Goal: Information Seeking & Learning: Learn about a topic

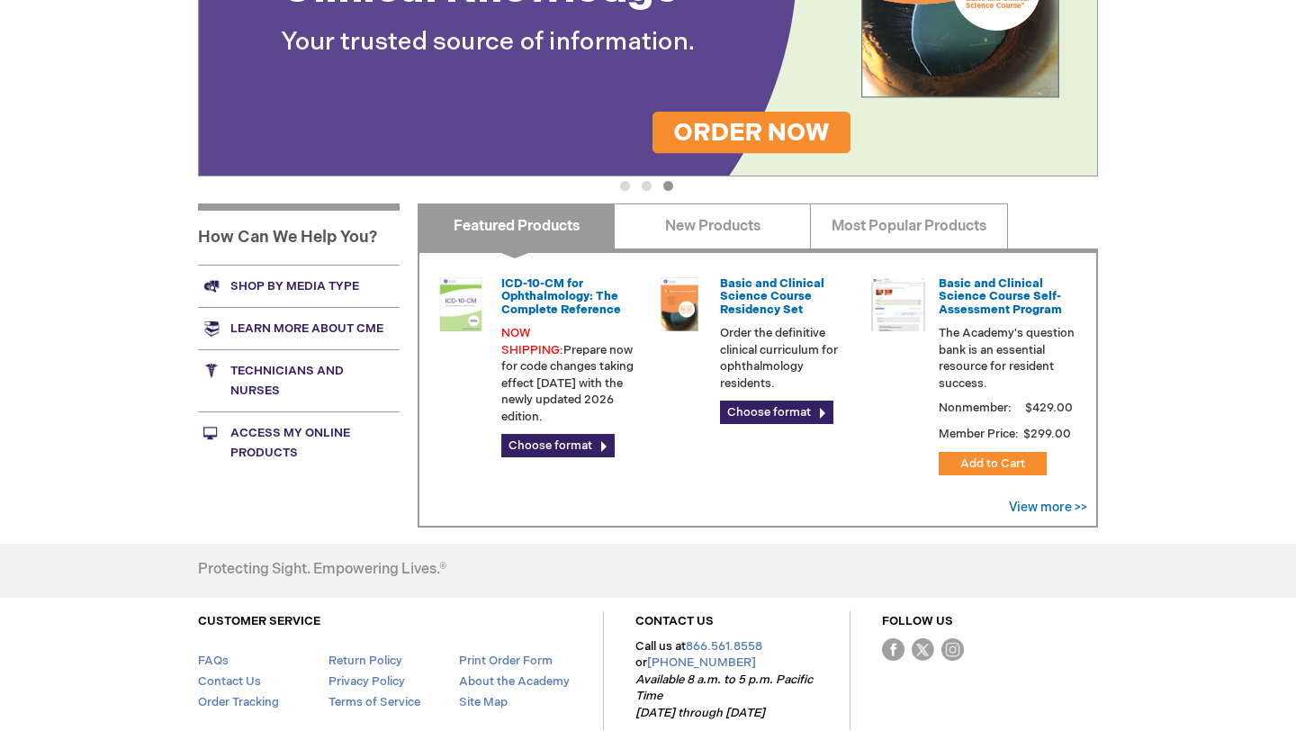
scroll to position [527, 0]
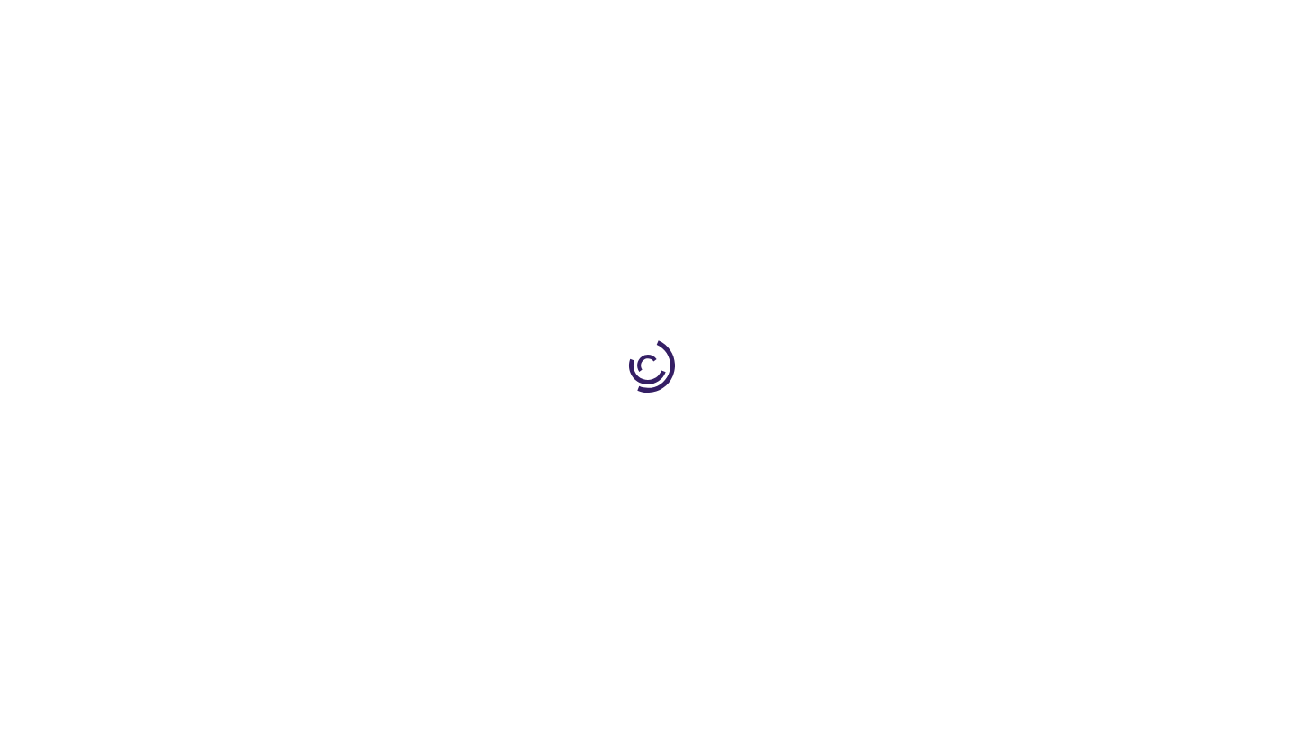
type input "1"
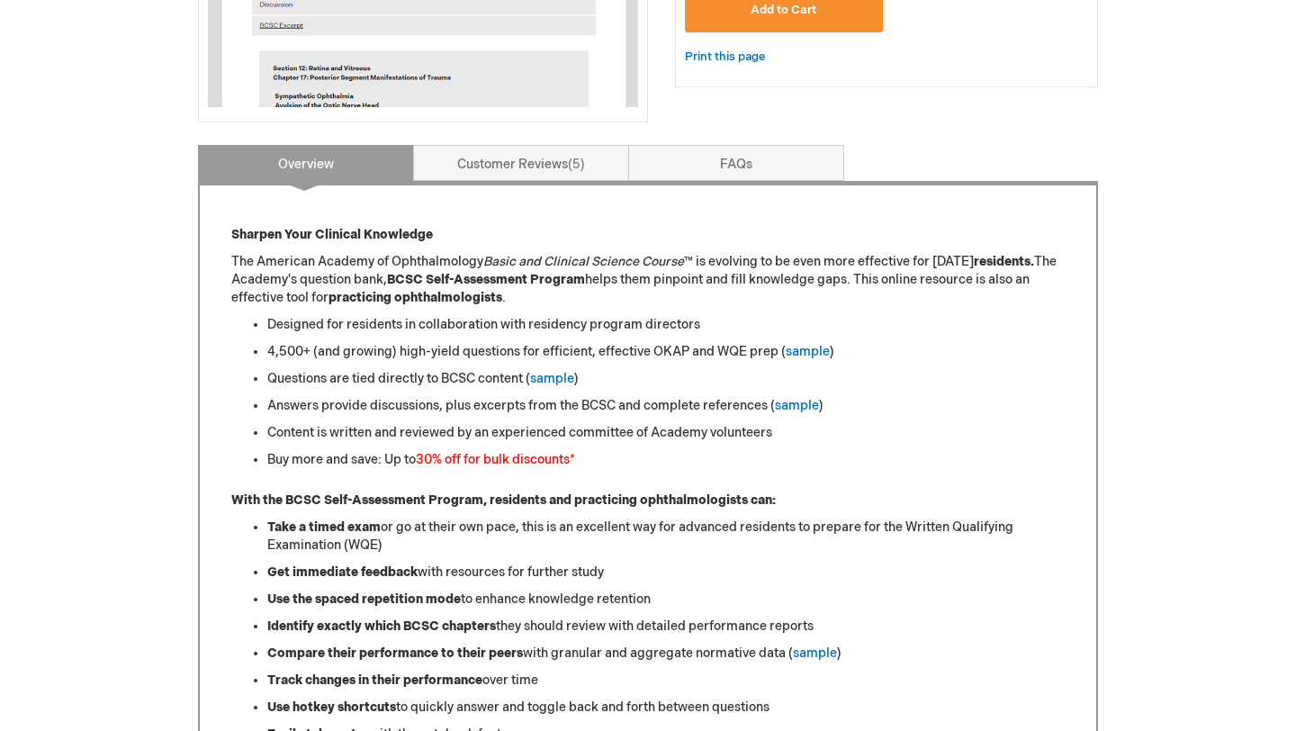
scroll to position [653, 0]
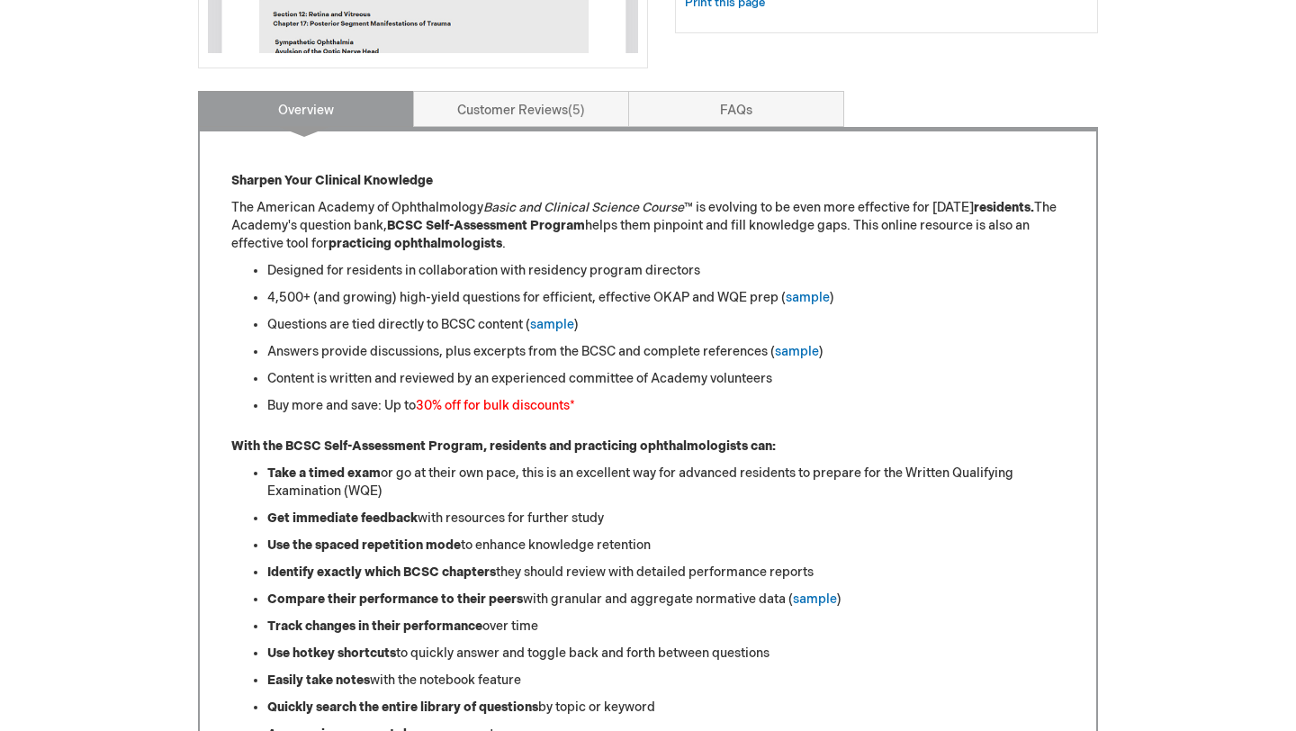
click at [453, 294] on li "4,500+ (and growing) high-yield questions for efficient, effective OKAP and WQE…" at bounding box center [665, 298] width 797 height 18
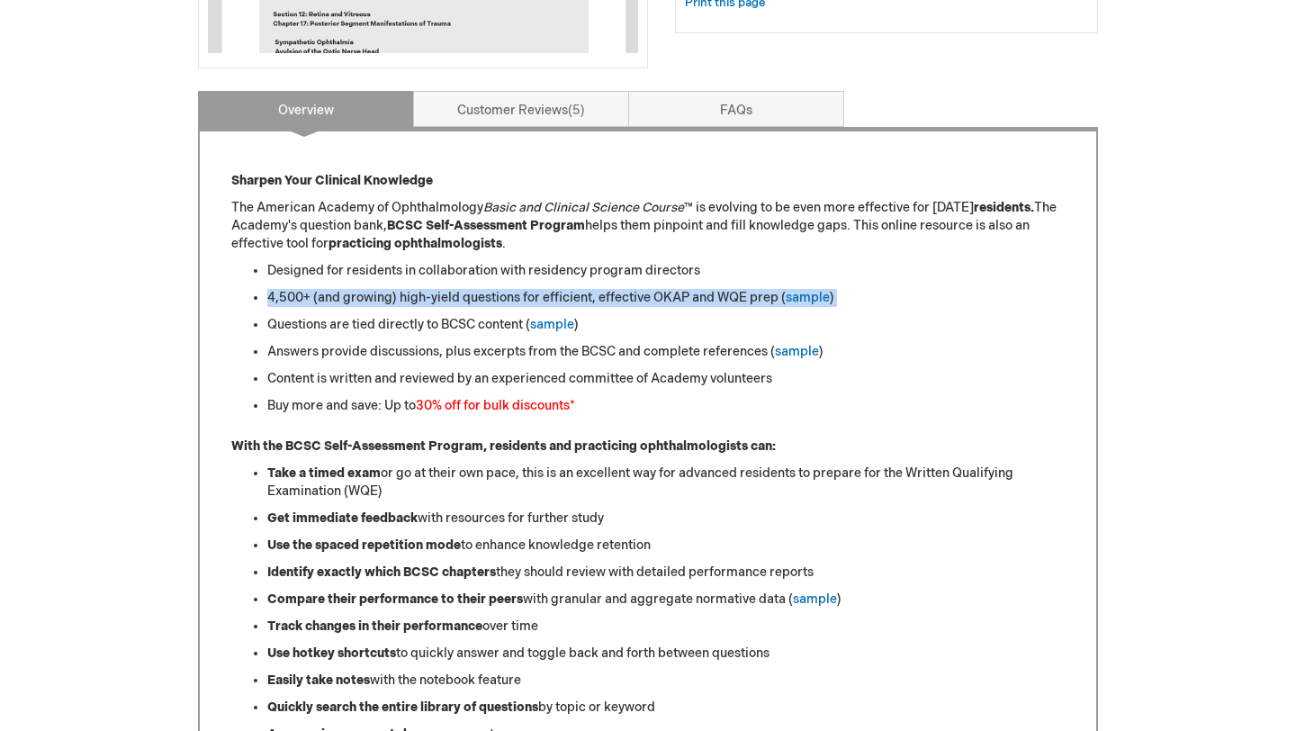
click at [453, 294] on li "4,500+ (and growing) high-yield questions for efficient, effective OKAP and WQE…" at bounding box center [665, 298] width 797 height 18
click at [480, 289] on li "4,500+ (and growing) high-yield questions for efficient, effective OKAP and WQE…" at bounding box center [665, 298] width 797 height 18
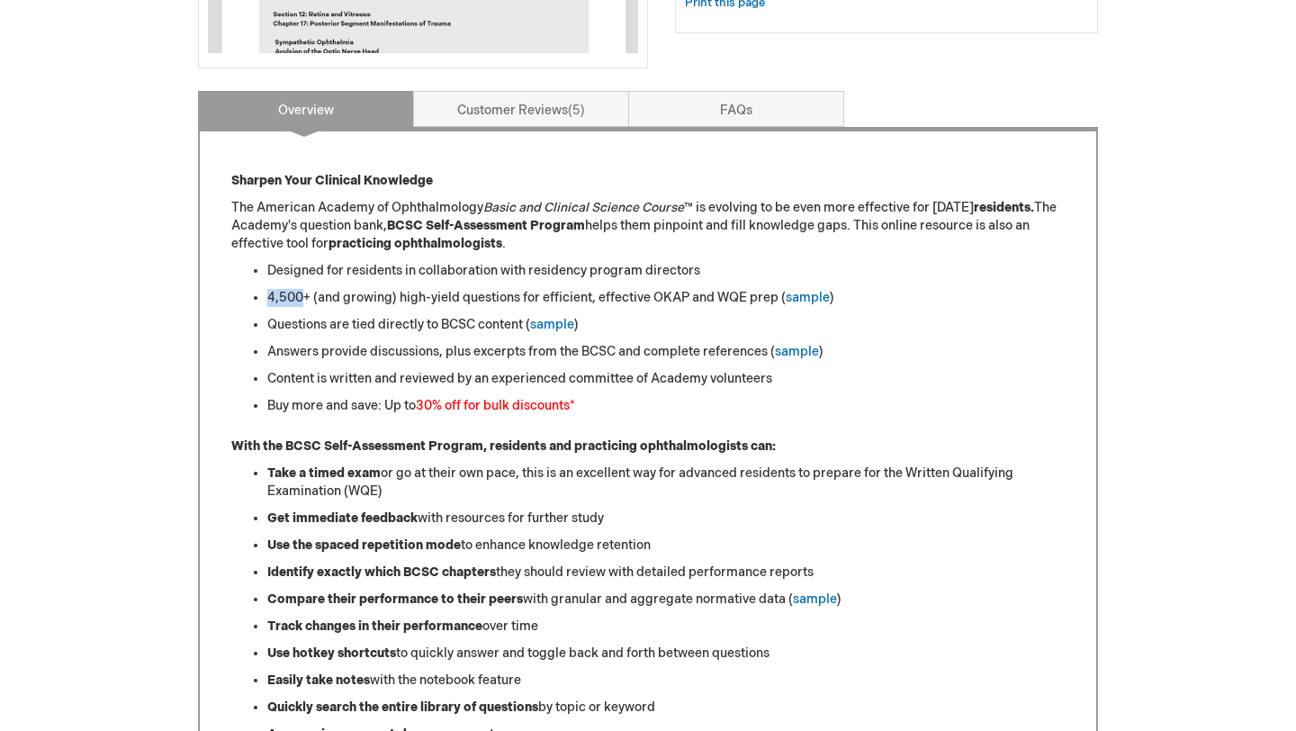
click at [480, 289] on li "4,500+ (and growing) high-yield questions for efficient, effective OKAP and WQE…" at bounding box center [665, 298] width 797 height 18
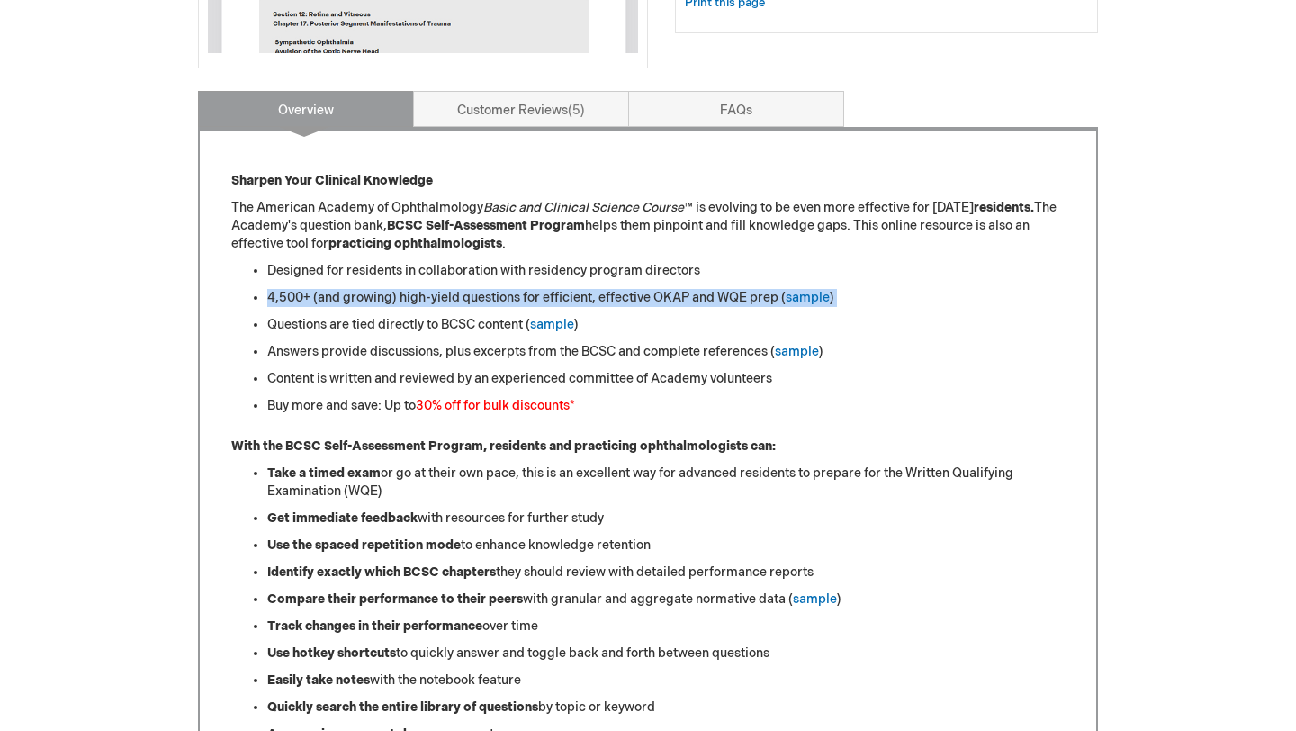
click at [480, 289] on li "4,500+ (and growing) high-yield questions for efficient, effective OKAP and WQE…" at bounding box center [665, 298] width 797 height 18
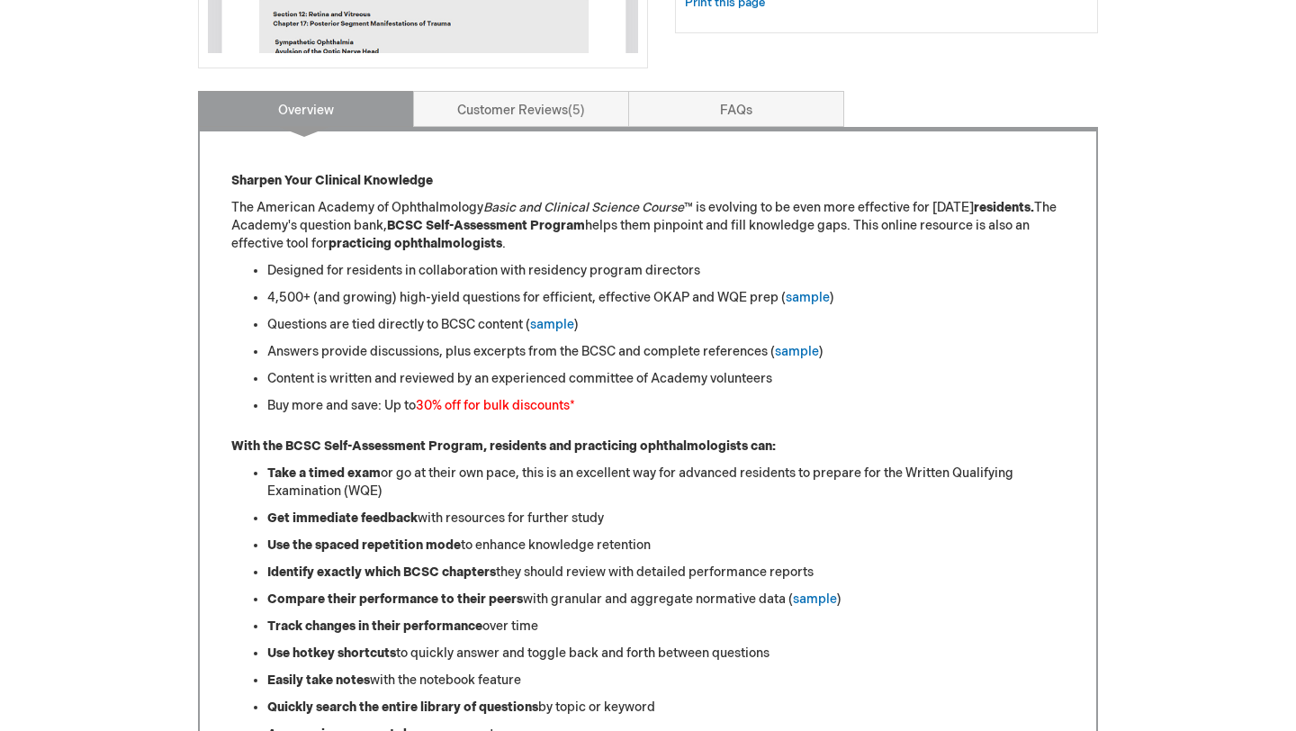
click at [562, 374] on li "Content is written and reviewed by an experienced committee of Academy voluntee…" at bounding box center [665, 379] width 797 height 18
click at [562, 375] on li "Content is written and reviewed by an experienced committee of Academy voluntee…" at bounding box center [665, 379] width 797 height 18
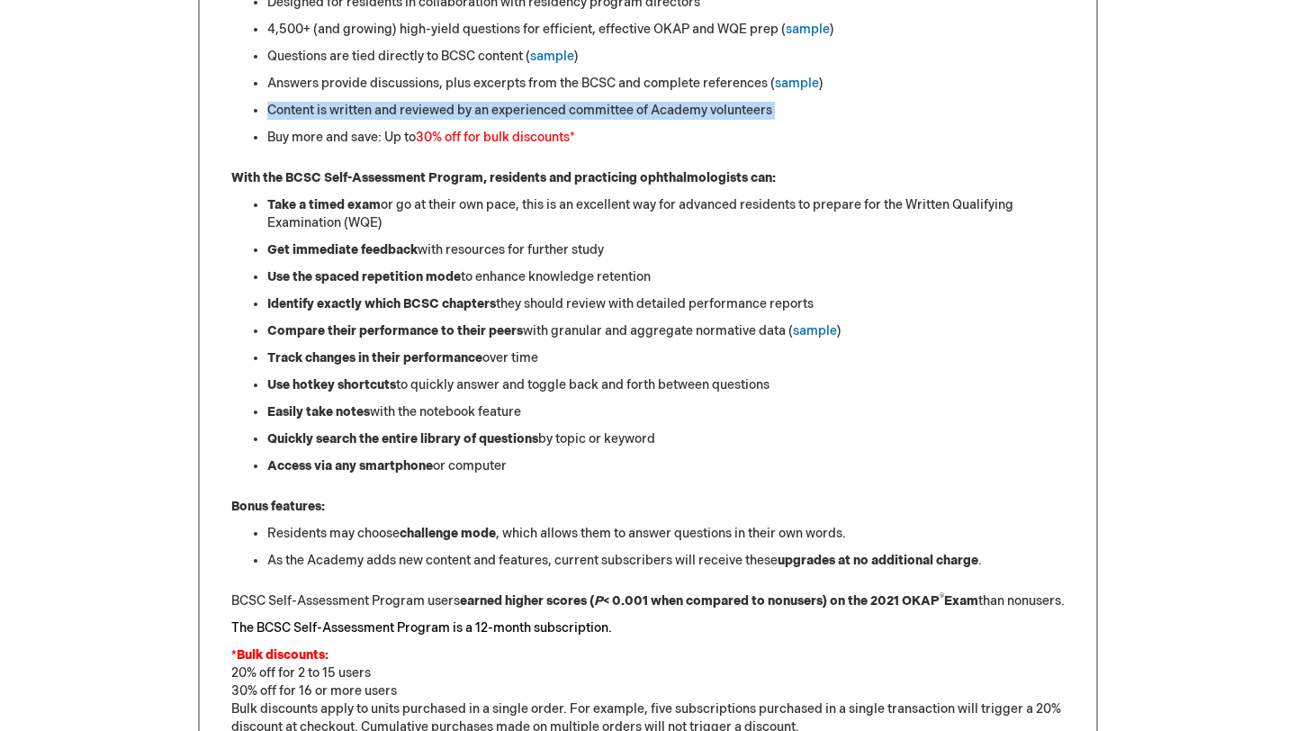
scroll to position [923, 0]
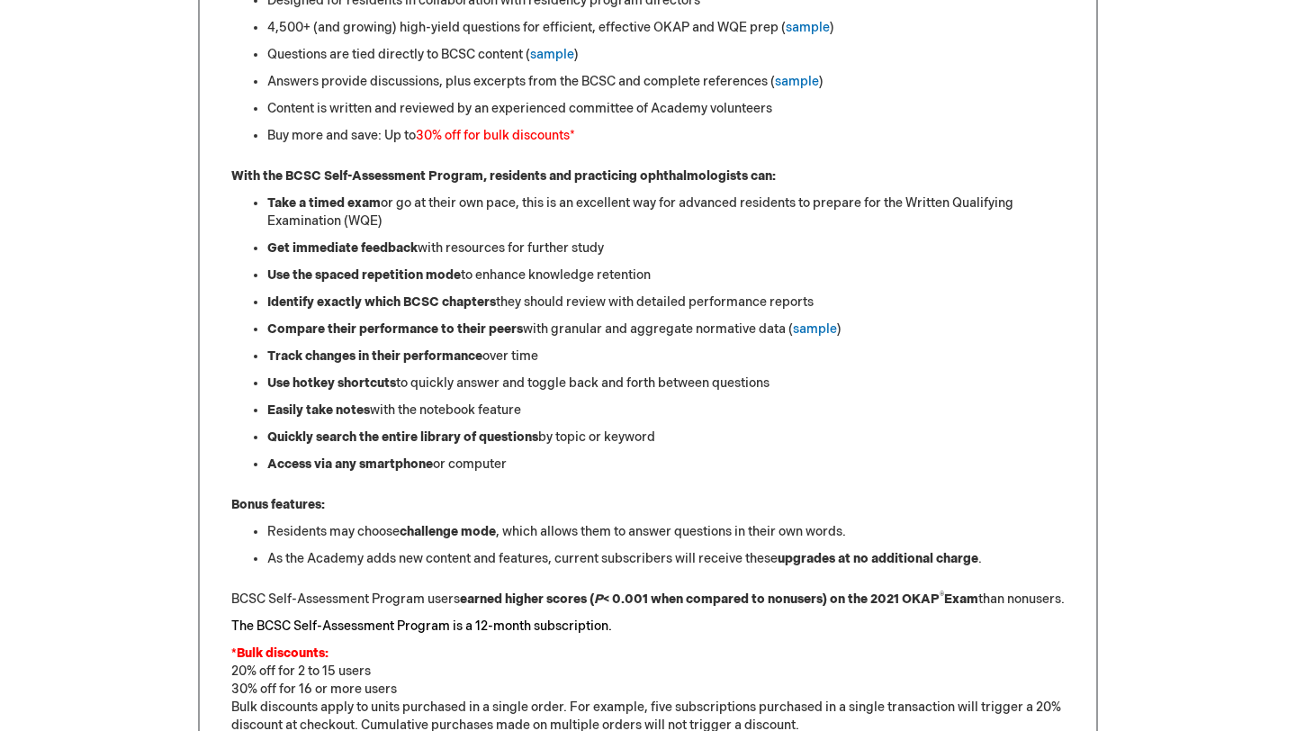
click at [507, 276] on li "Use the spaced repetition mode to enhance knowledge retention" at bounding box center [665, 275] width 797 height 18
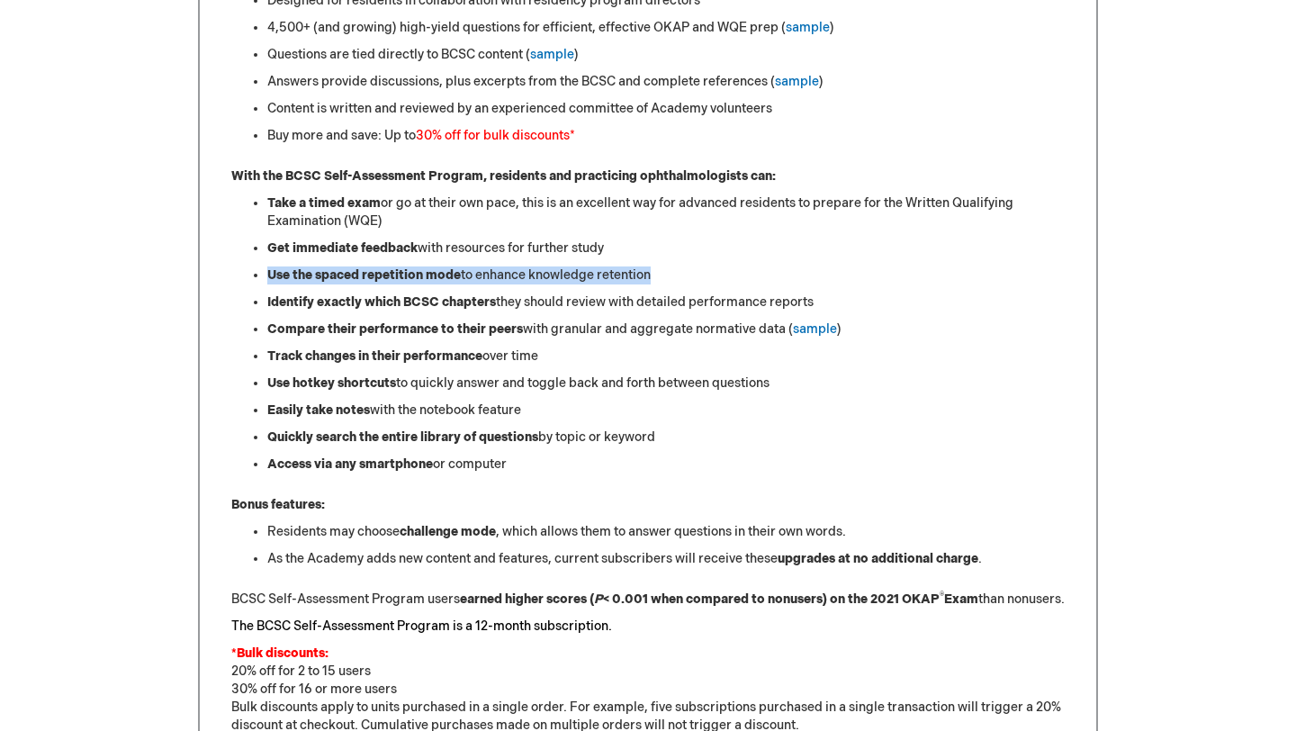
click at [507, 276] on li "Use the spaced repetition mode to enhance knowledge retention" at bounding box center [665, 275] width 797 height 18
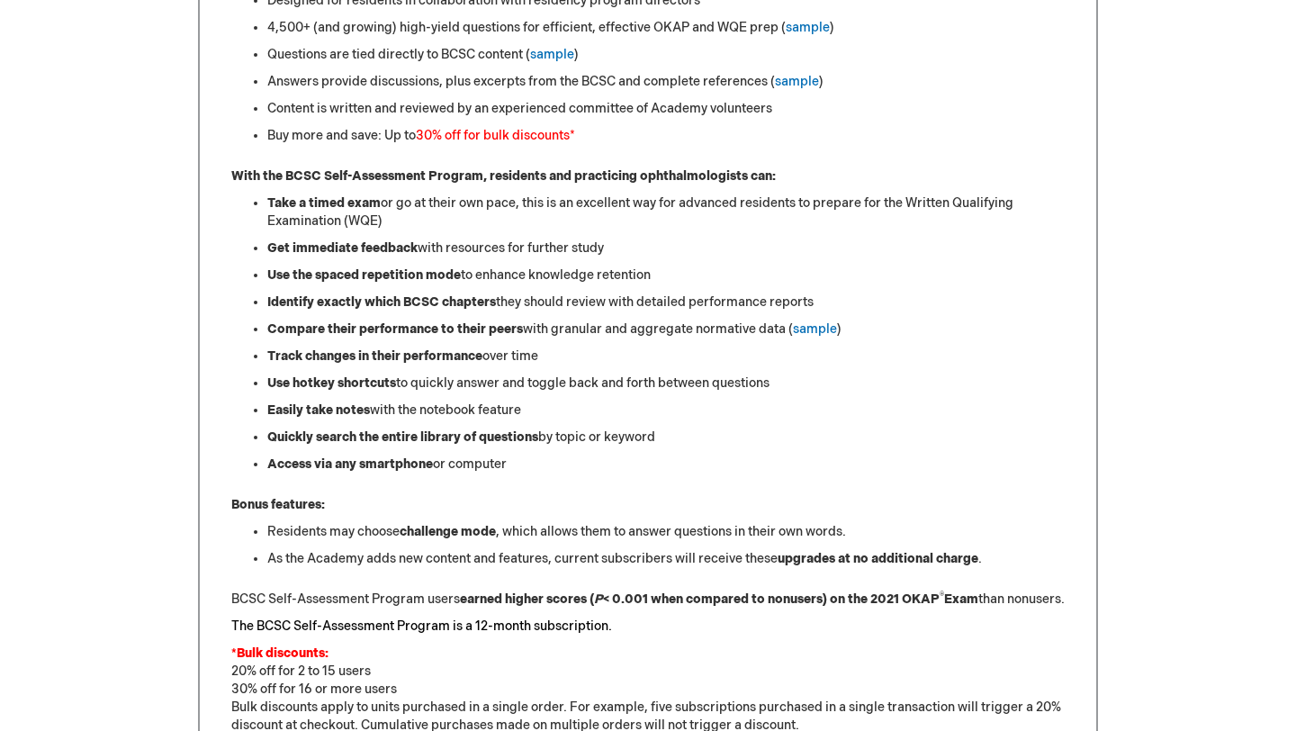
click at [516, 300] on li "Identify exactly which BCSC chapters they should review with detailed performan…" at bounding box center [665, 302] width 797 height 18
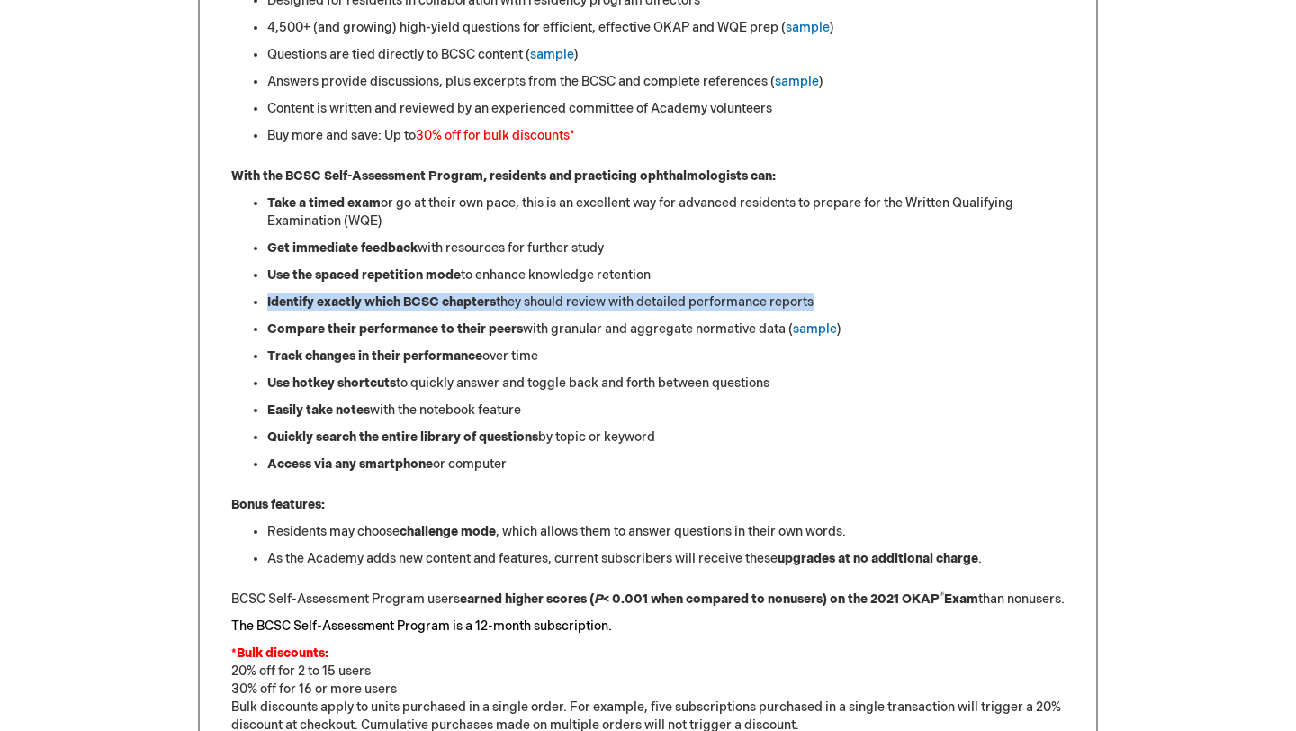
click at [516, 300] on li "Identify exactly which BCSC chapters they should review with detailed performan…" at bounding box center [665, 302] width 797 height 18
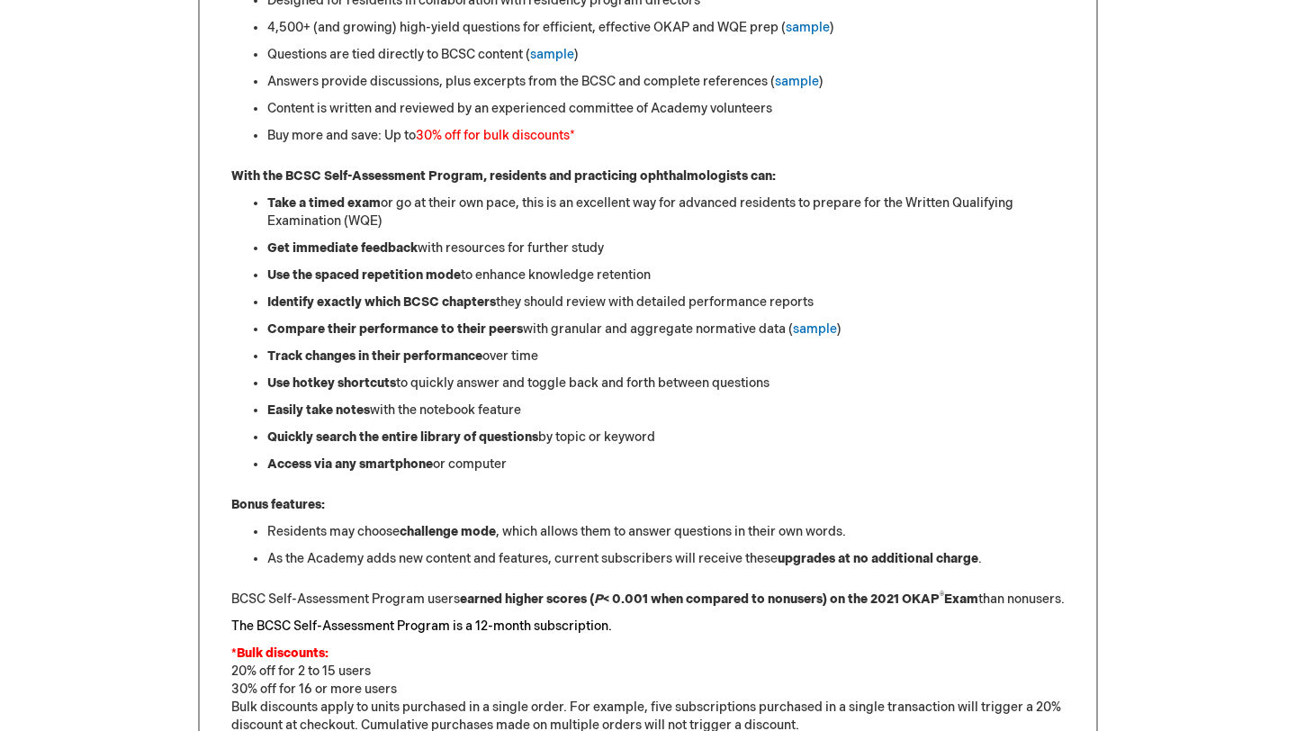
click at [506, 330] on strong "Compare their performance to their peers" at bounding box center [395, 328] width 256 height 15
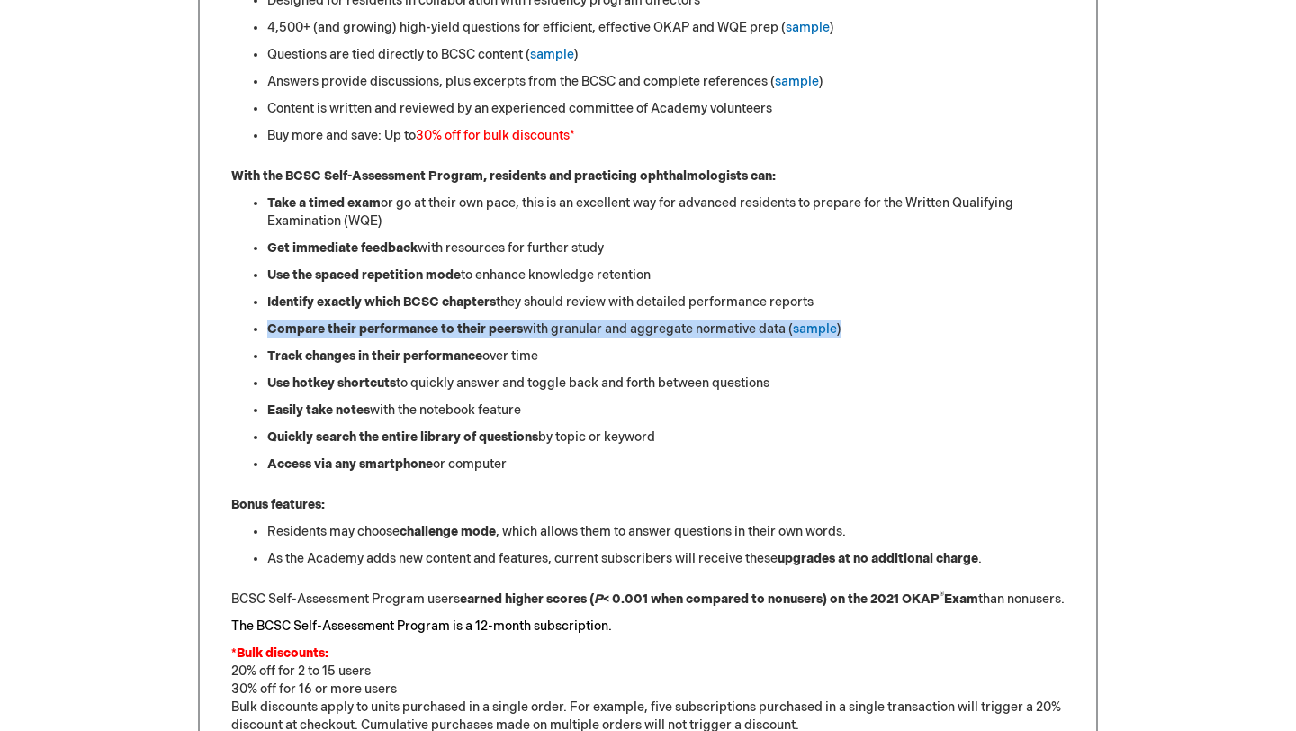
click at [506, 330] on strong "Compare their performance to their peers" at bounding box center [395, 328] width 256 height 15
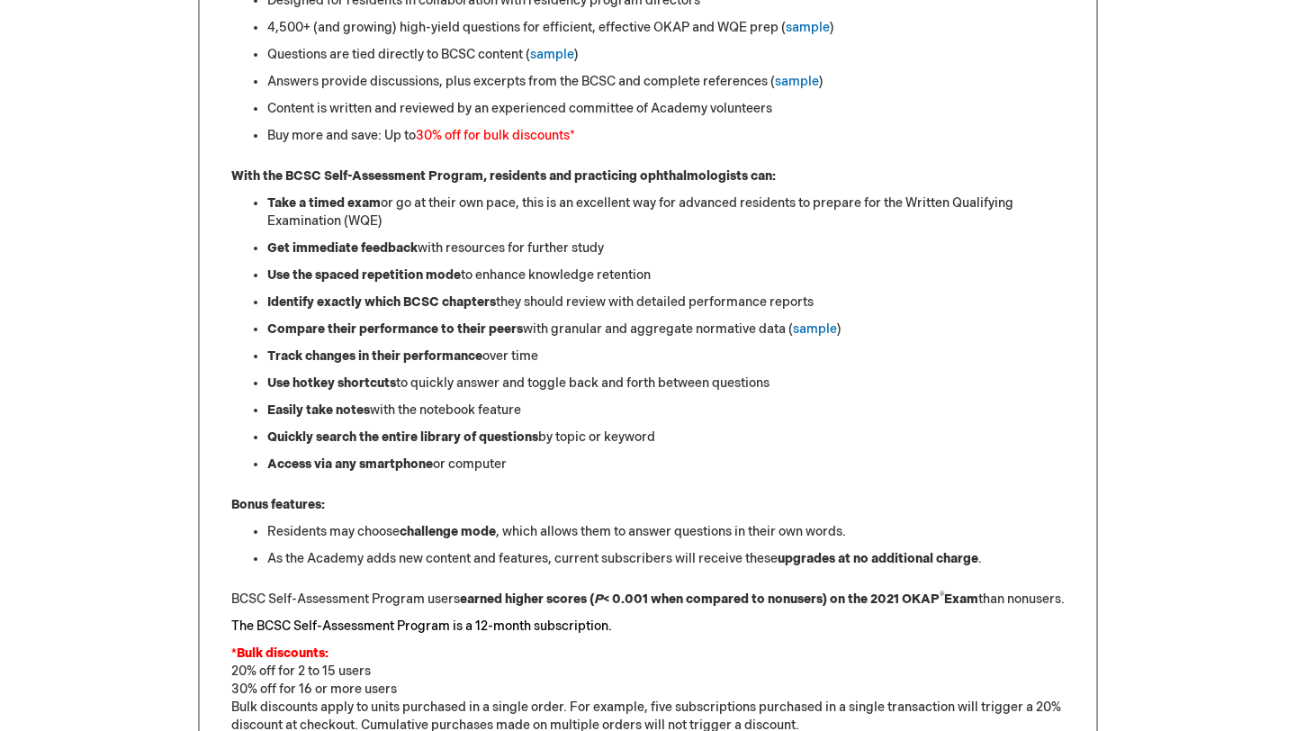
click at [500, 359] on li "Track changes in their performance over time" at bounding box center [665, 356] width 797 height 18
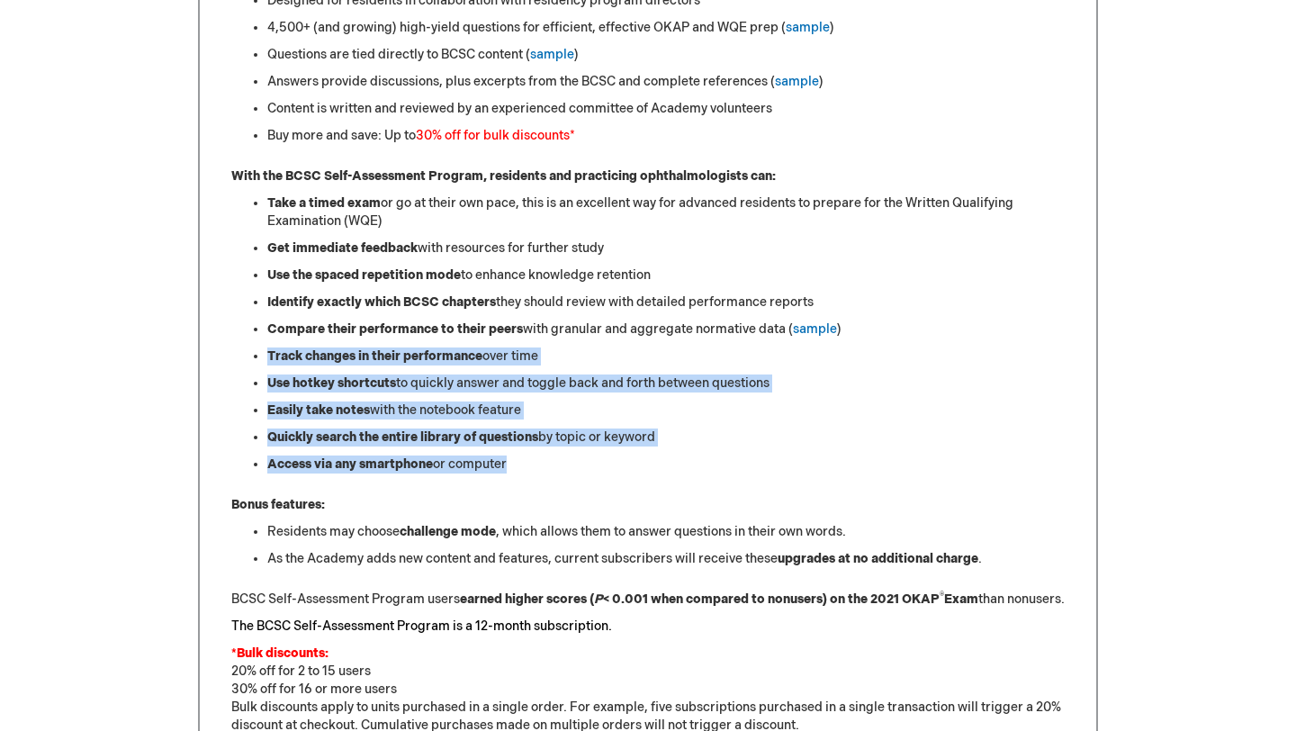
drag, startPoint x: 500, startPoint y: 359, endPoint x: 534, endPoint y: 465, distance: 111.3
click at [534, 465] on ul "Take a timed exam or go at their own pace, this is an excellent way for advance…" at bounding box center [647, 333] width 833 height 279
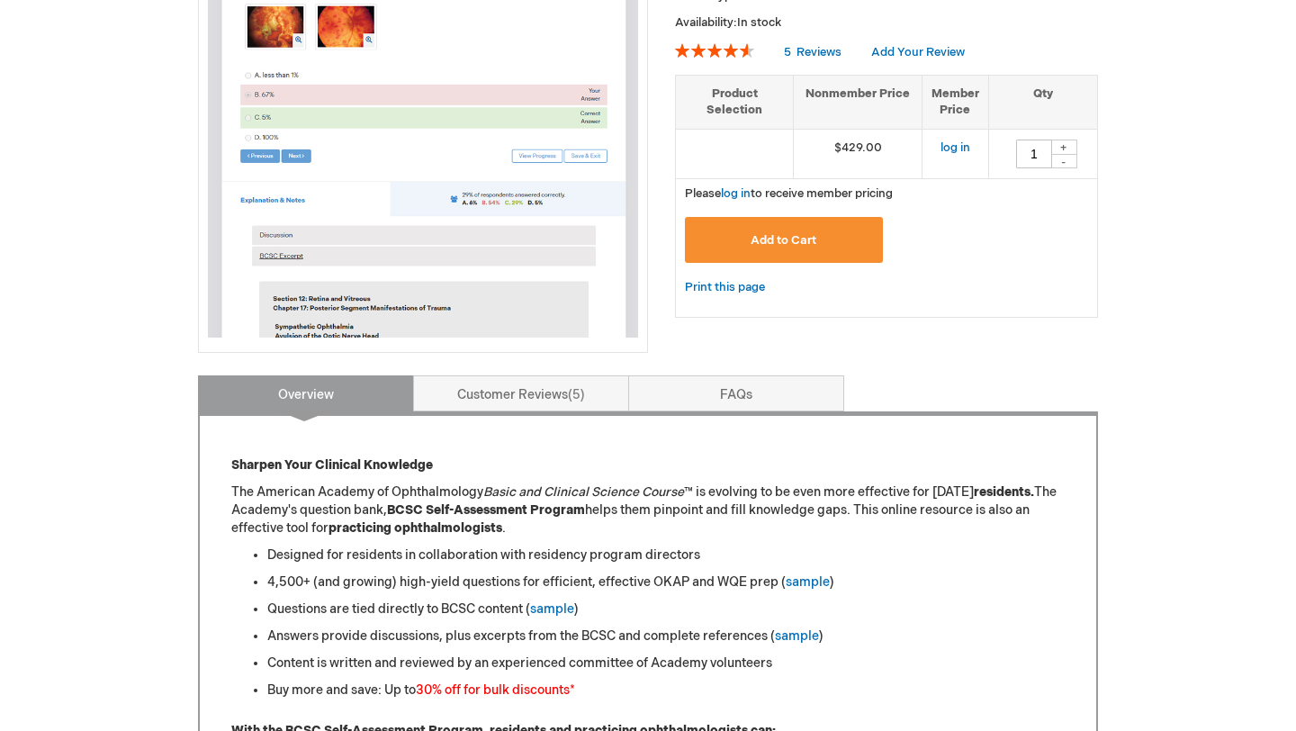
scroll to position [365, 0]
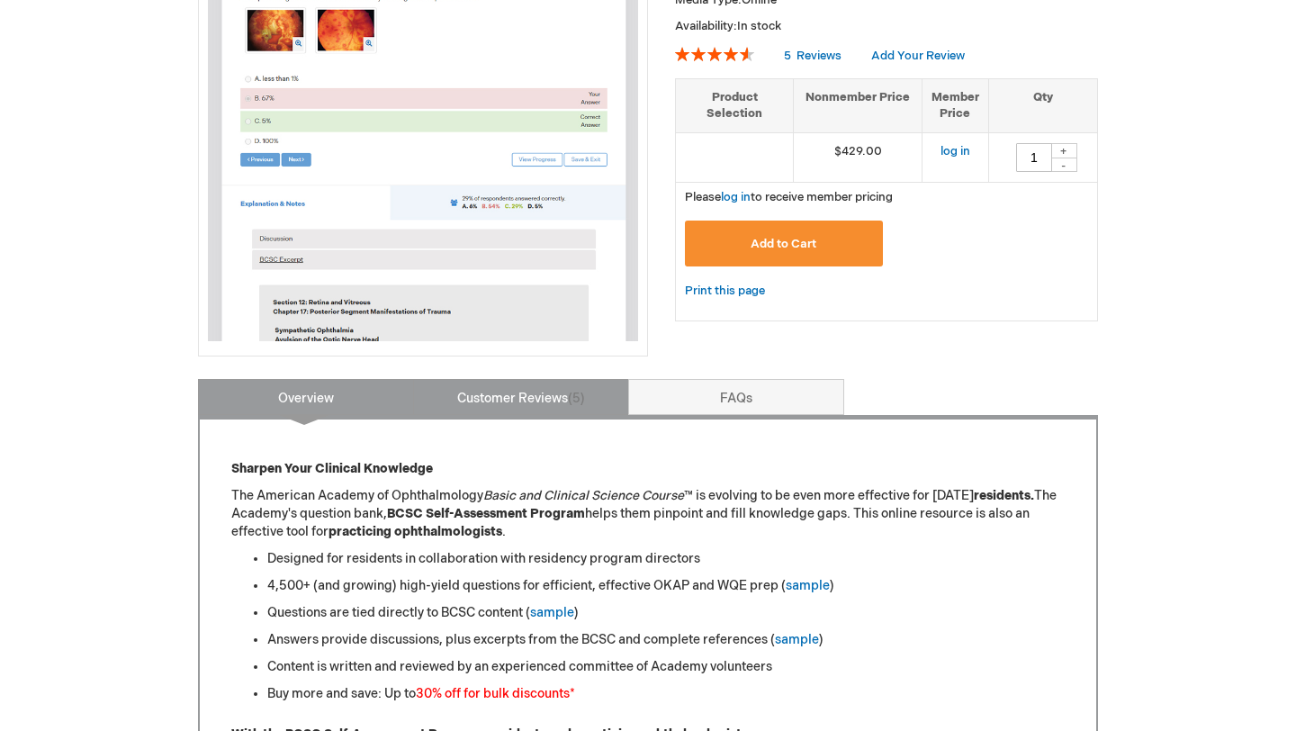
click at [499, 397] on link "Customer Reviews 5" at bounding box center [521, 397] width 216 height 36
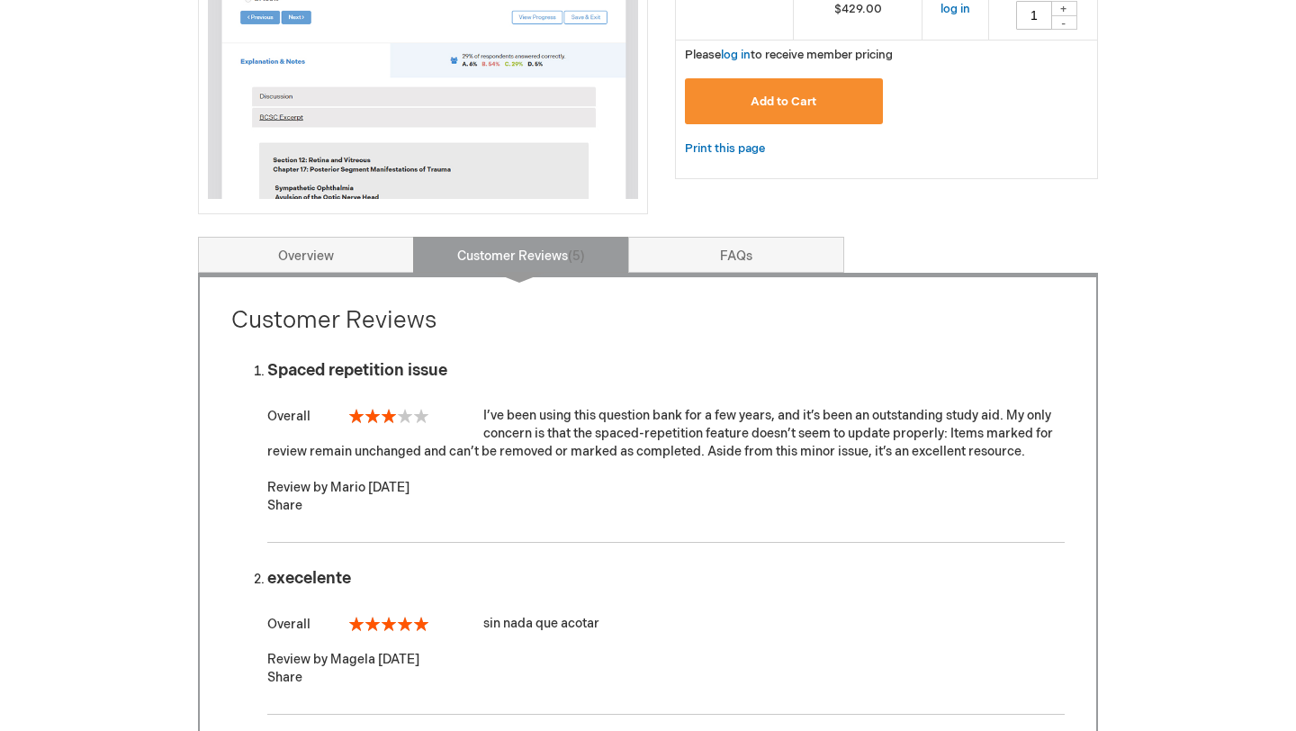
scroll to position [509, 0]
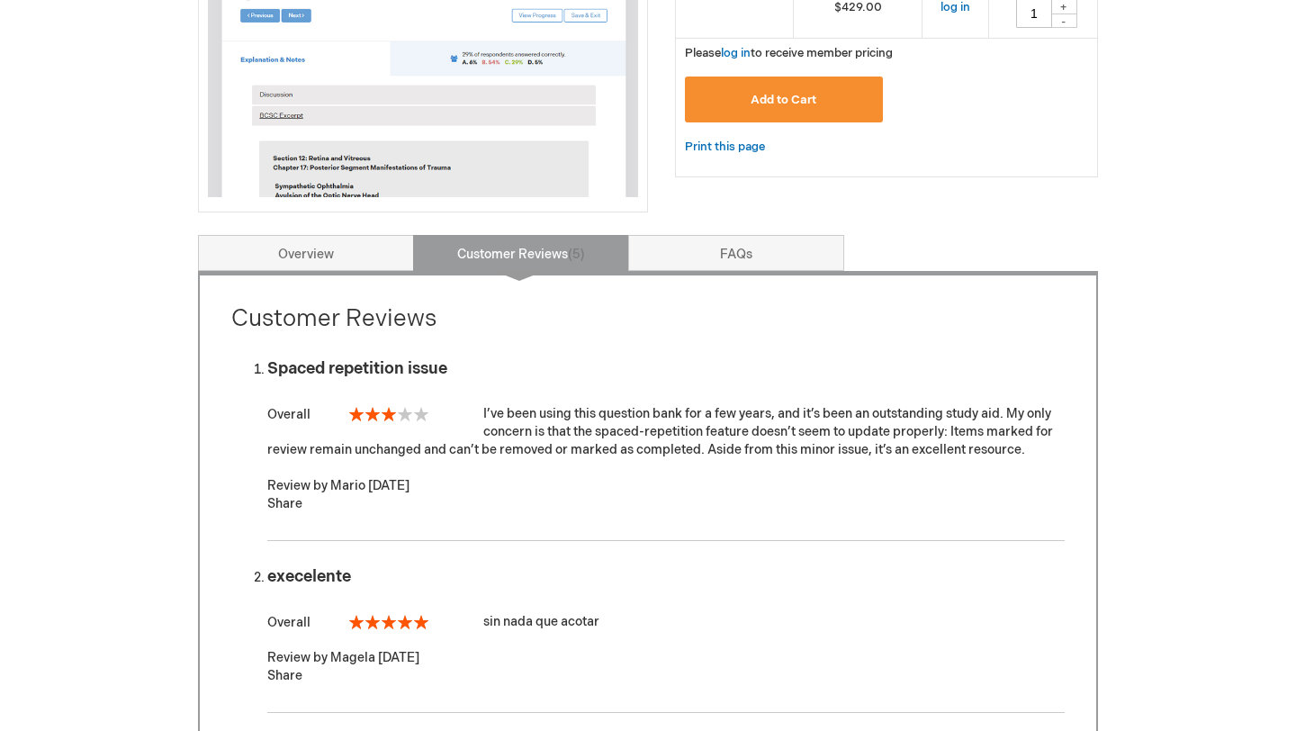
click at [516, 420] on div "I’ve been using this question bank for a few years, and it’s been an outstandin…" at bounding box center [665, 432] width 797 height 54
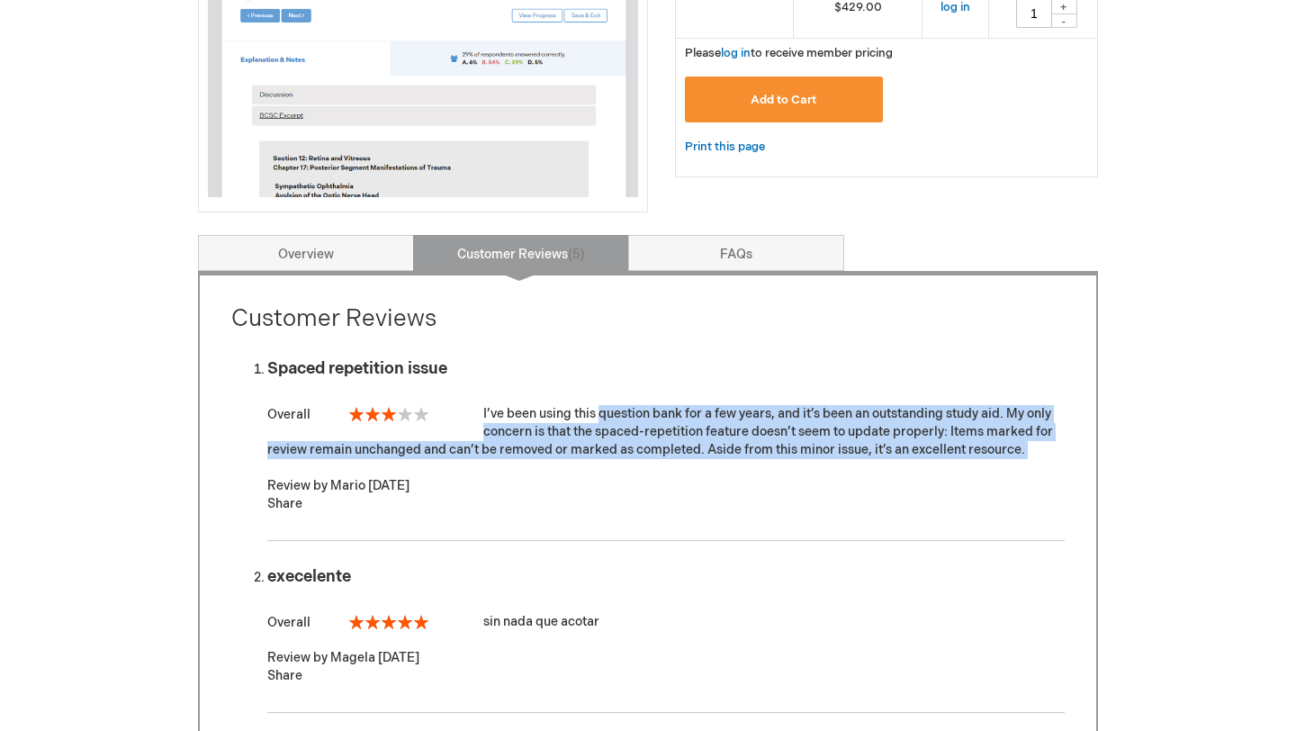
click at [516, 420] on div "I’ve been using this question bank for a few years, and it’s been an outstandin…" at bounding box center [665, 432] width 797 height 54
click at [533, 419] on div "I’ve been using this question bank for a few years, and it’s been an outstandin…" at bounding box center [665, 432] width 797 height 54
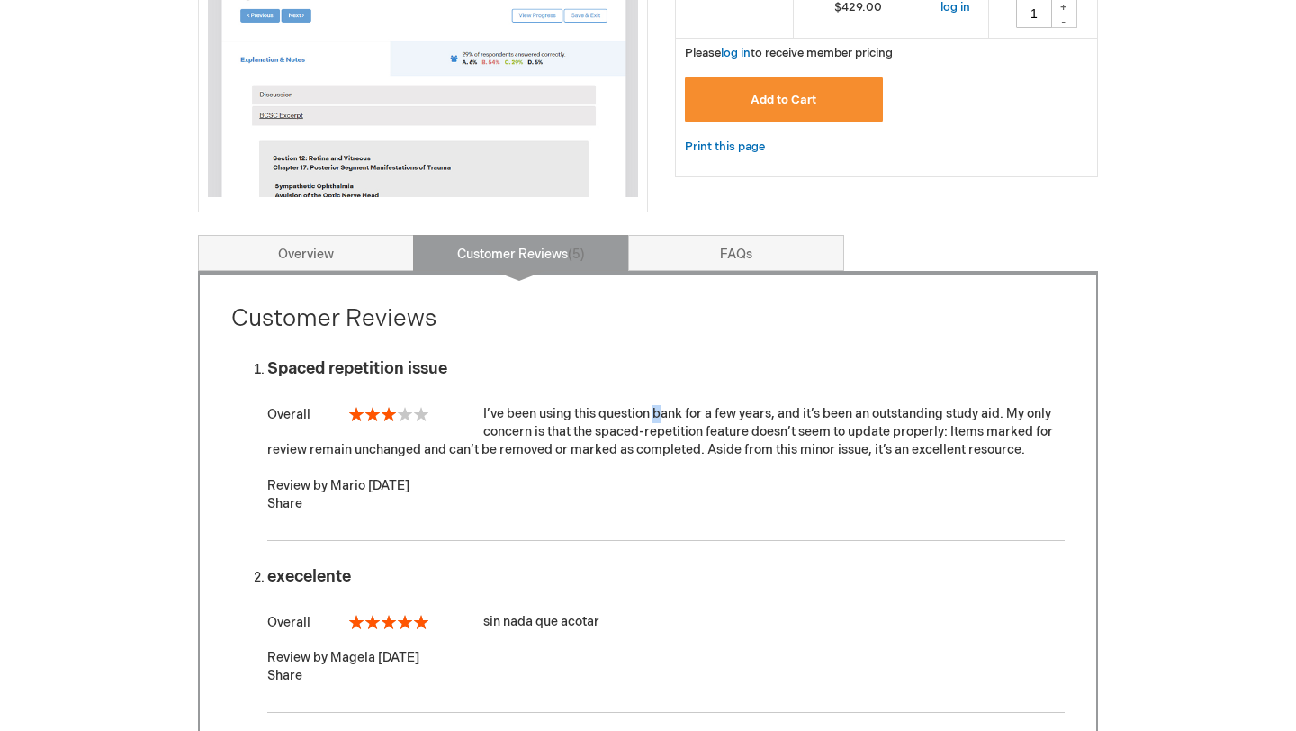
click at [533, 419] on div "I’ve been using this question bank for a few years, and it’s been an outstandin…" at bounding box center [665, 432] width 797 height 54
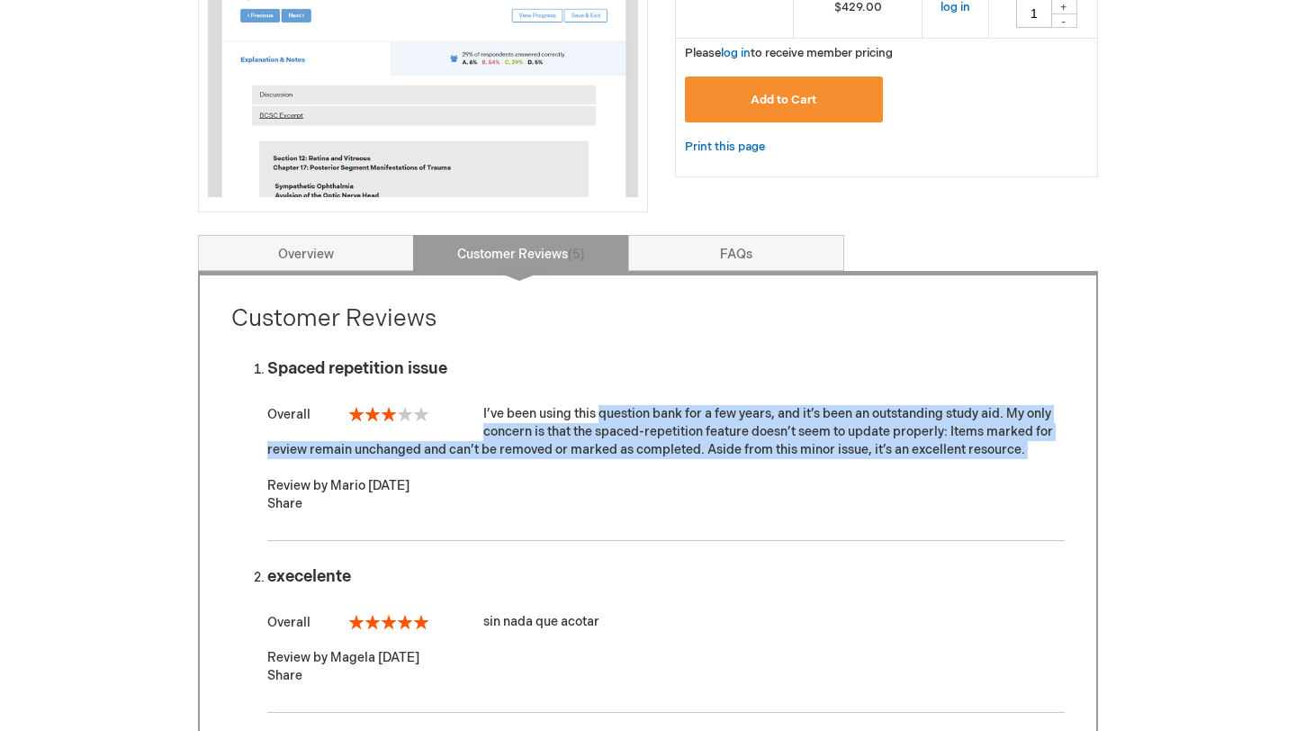
click at [533, 419] on div "I’ve been using this question bank for a few years, and it’s been an outstandin…" at bounding box center [665, 432] width 797 height 54
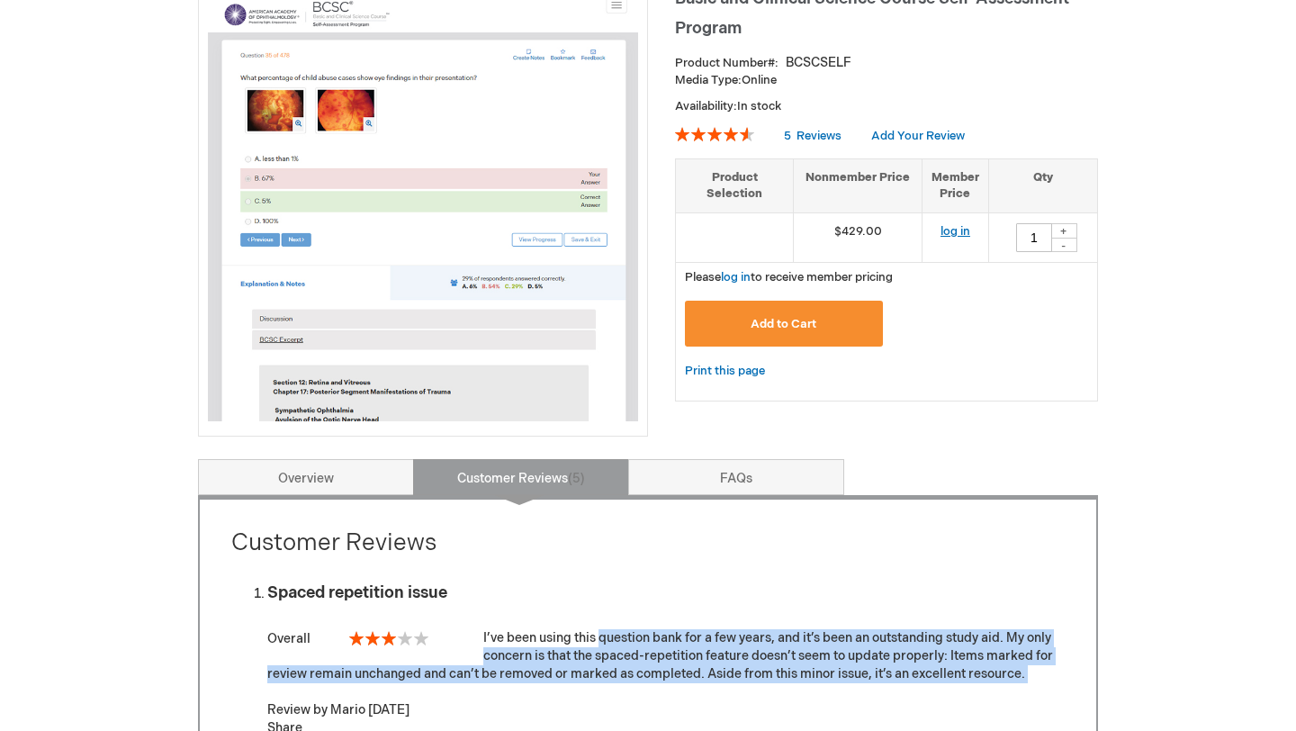
scroll to position [287, 0]
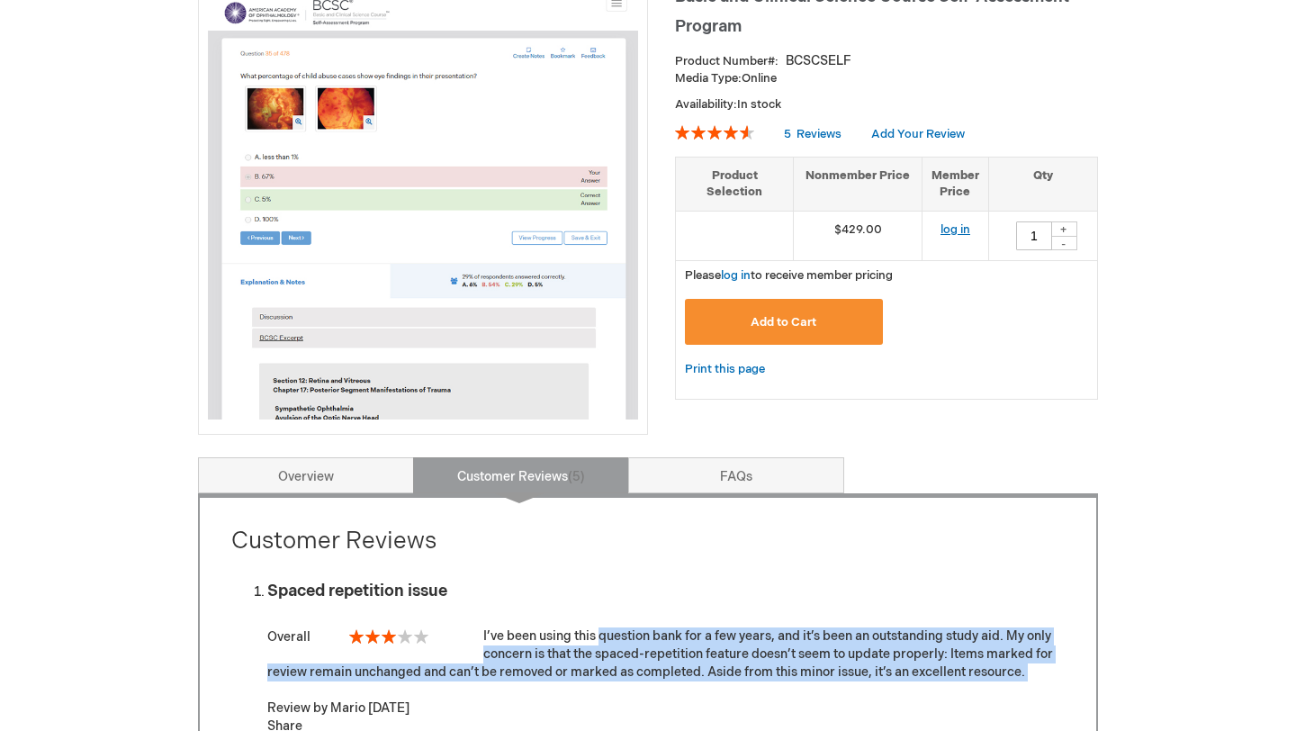
click at [946, 226] on link "log in" at bounding box center [956, 229] width 30 height 14
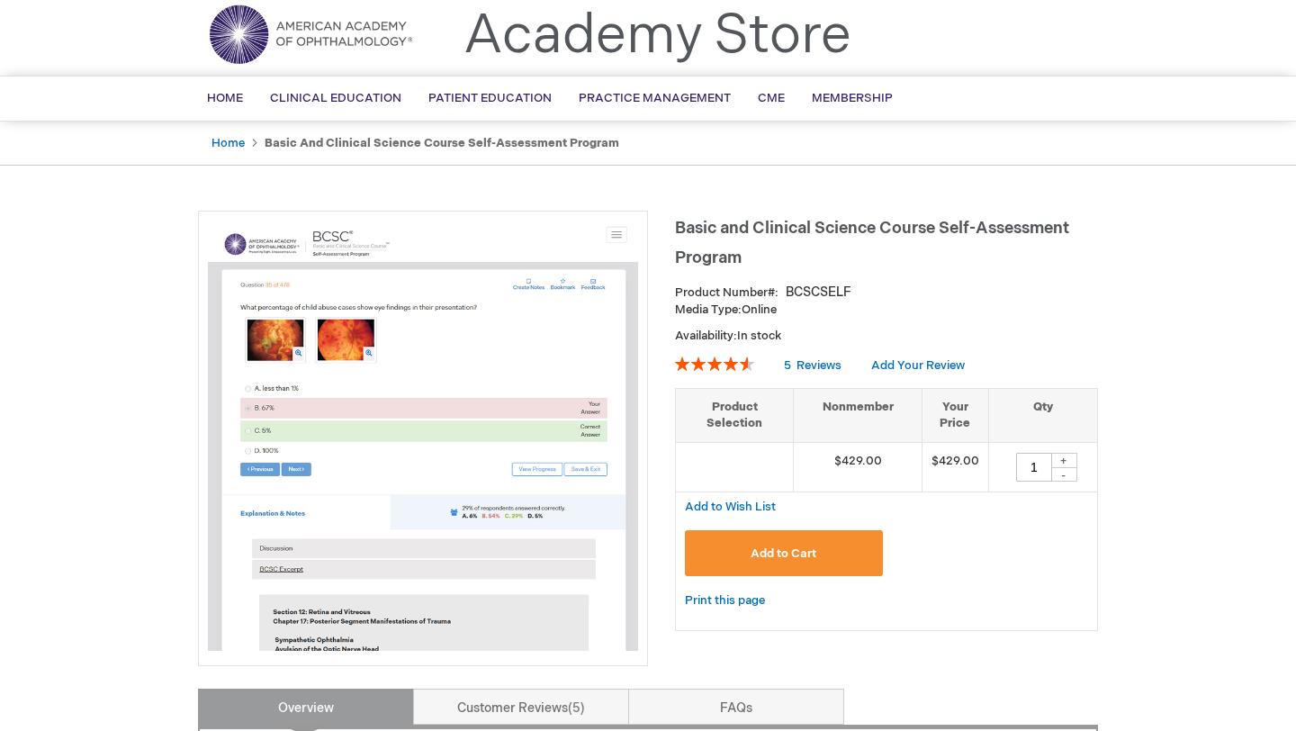
scroll to position [61, 0]
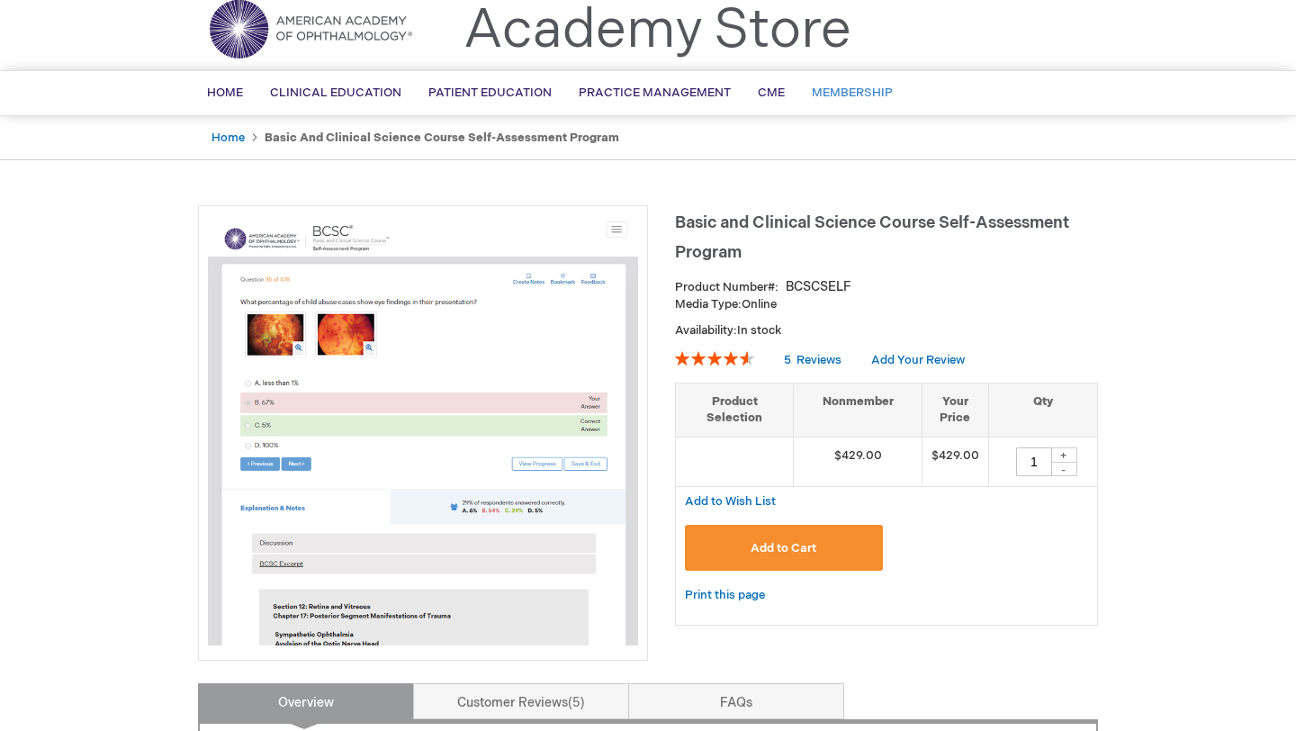
click at [853, 80] on link "Membership" at bounding box center [852, 93] width 108 height 44
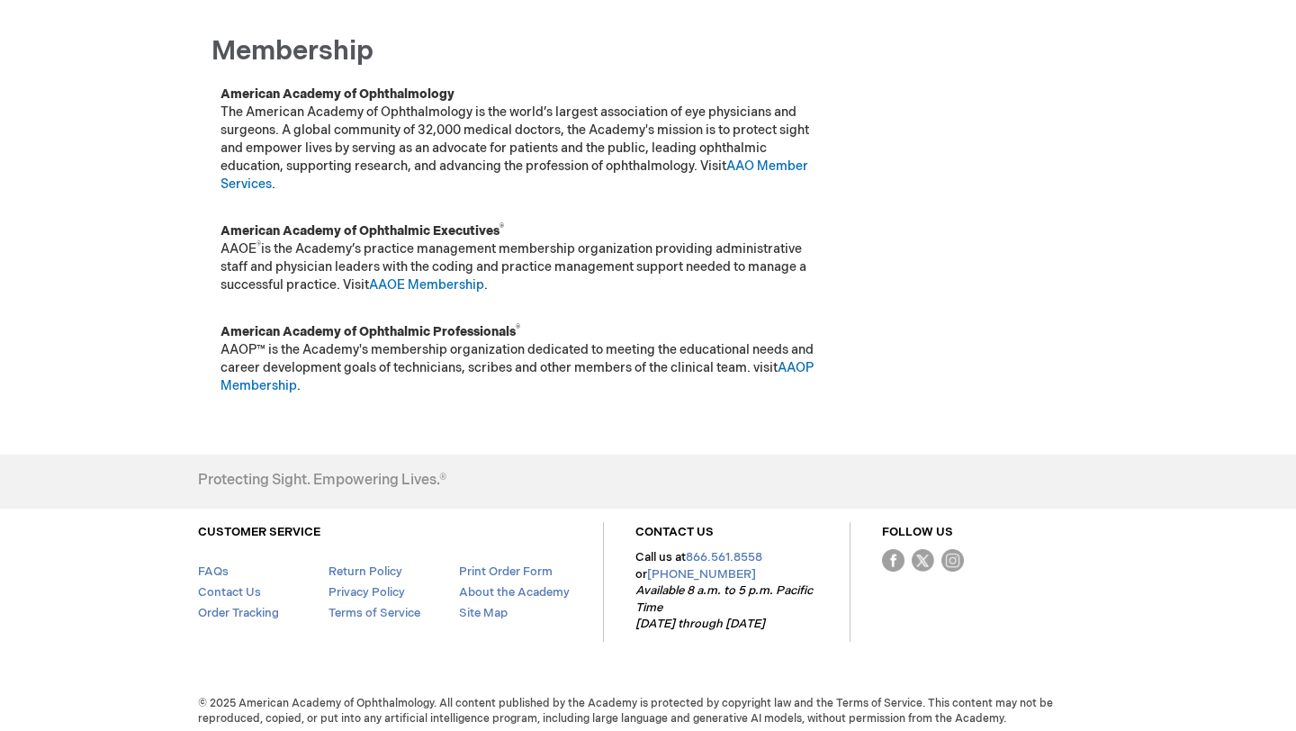
scroll to position [240, 0]
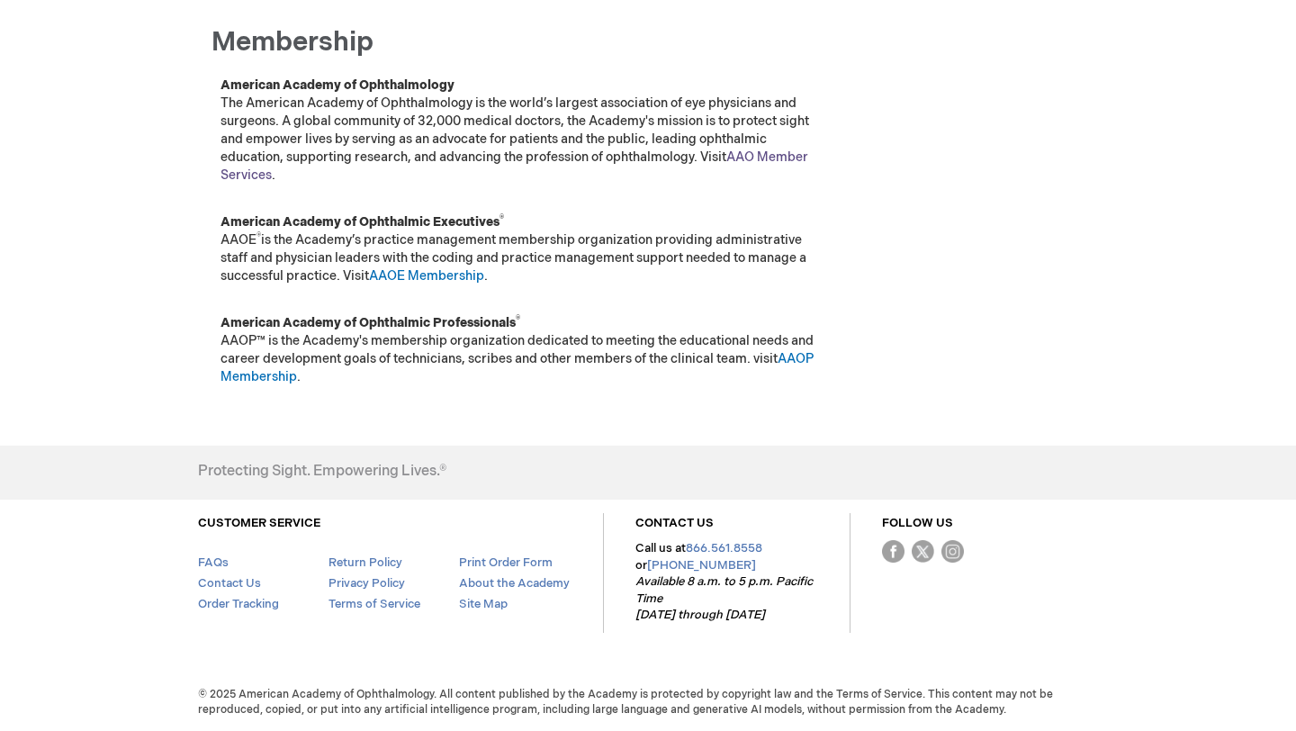
click at [771, 156] on link "AAO Member Services" at bounding box center [515, 165] width 588 height 33
